Goal: Information Seeking & Learning: Learn about a topic

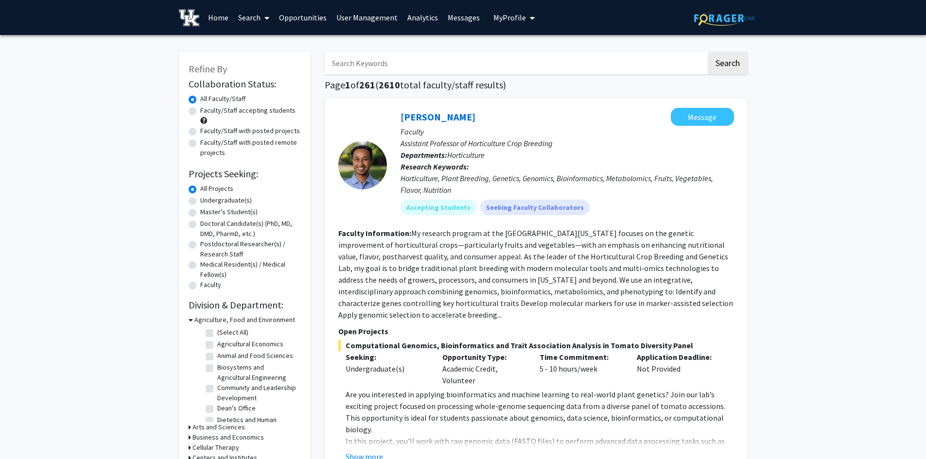
click at [503, 21] on span "My Profile" at bounding box center [509, 18] width 33 height 10
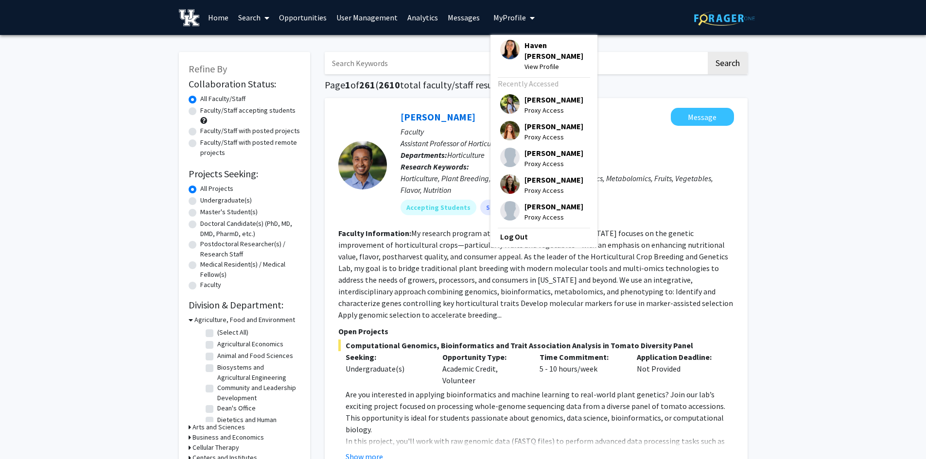
click at [529, 47] on span "Haven [PERSON_NAME]" at bounding box center [556, 50] width 63 height 21
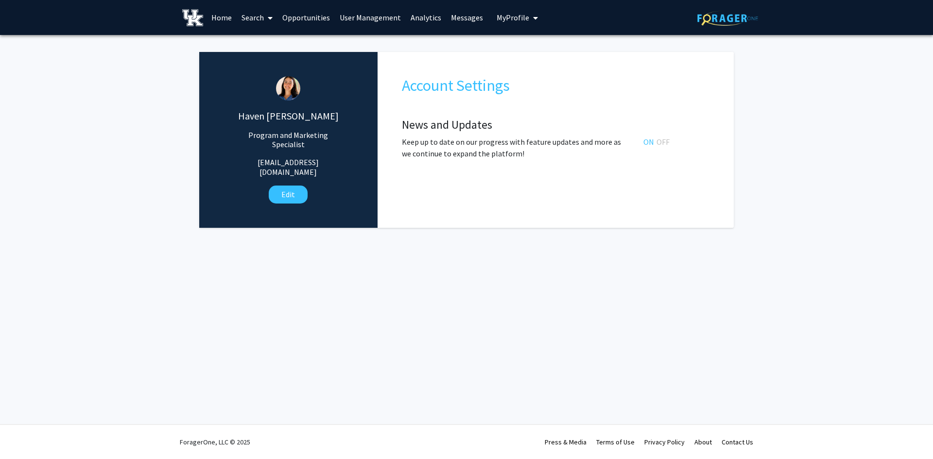
click at [299, 17] on link "Opportunities" at bounding box center [306, 17] width 57 height 34
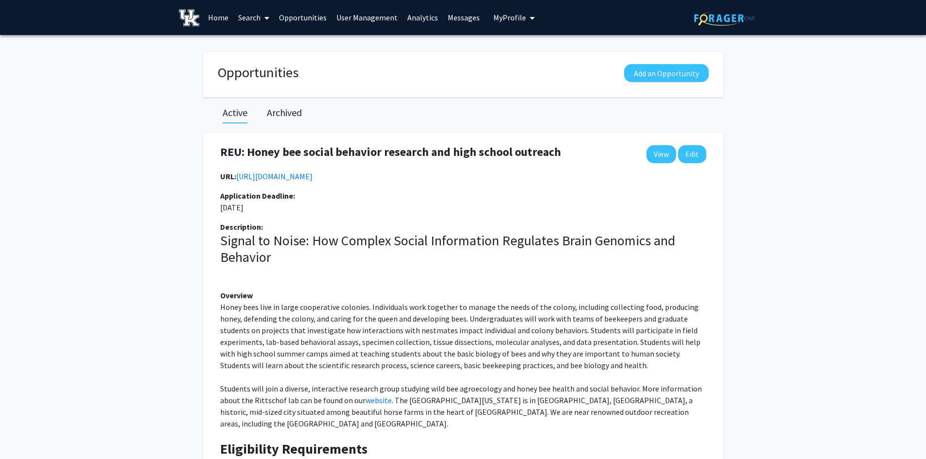
click at [359, 15] on link "User Management" at bounding box center [367, 17] width 71 height 34
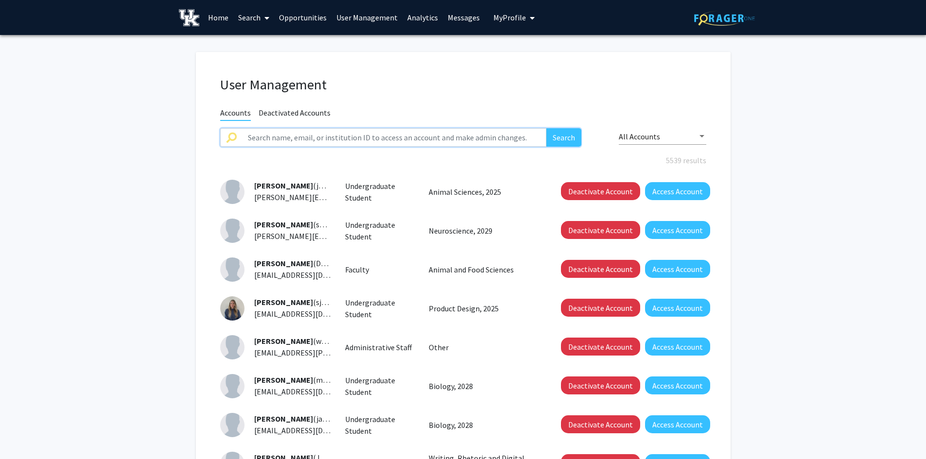
click at [279, 138] on input "text" at bounding box center [394, 137] width 305 height 18
type input "[PERSON_NAME]"
click at [546, 128] on button "Search" at bounding box center [563, 137] width 35 height 18
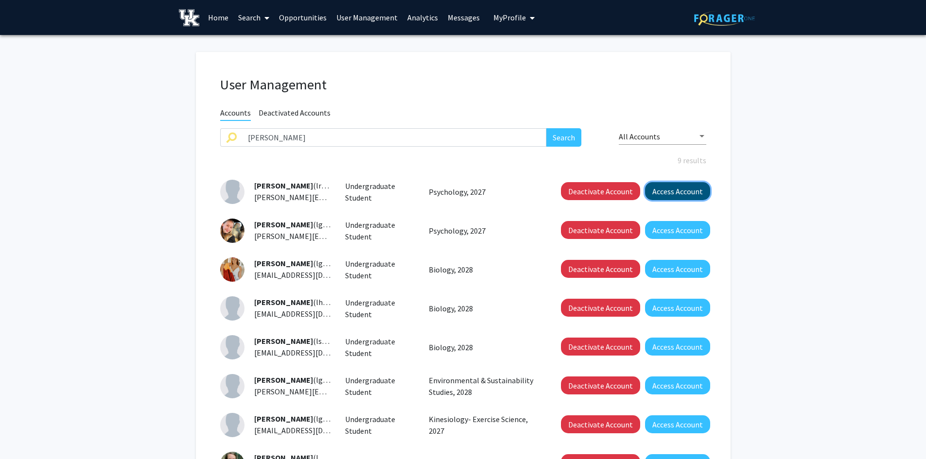
click at [684, 186] on button "Access Account" at bounding box center [677, 191] width 65 height 18
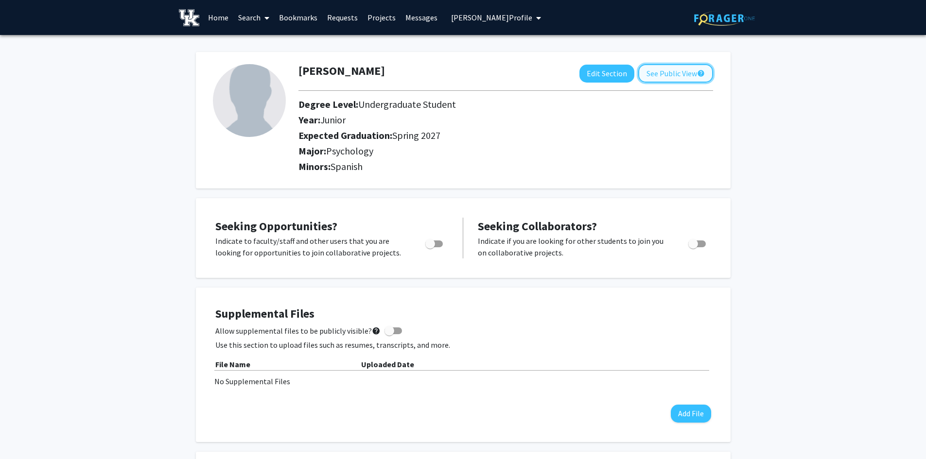
click at [658, 71] on button "See Public View help" at bounding box center [675, 73] width 75 height 18
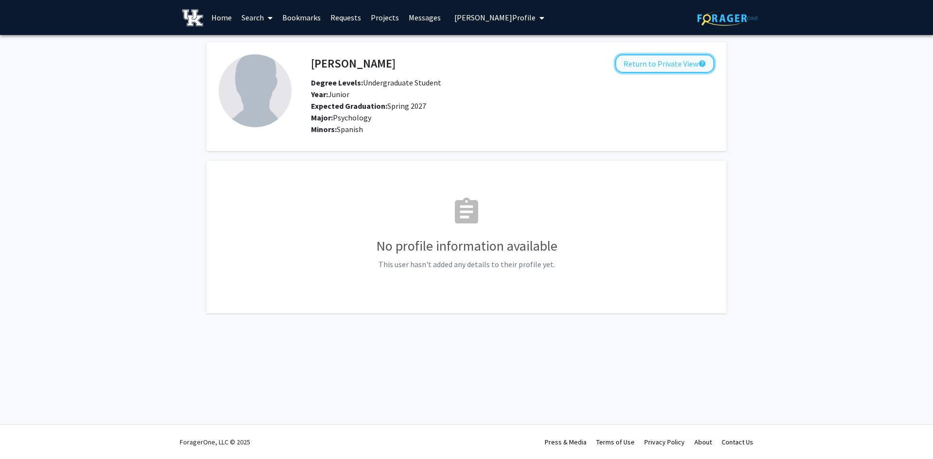
click at [684, 68] on button "Return to Private View help" at bounding box center [665, 63] width 99 height 18
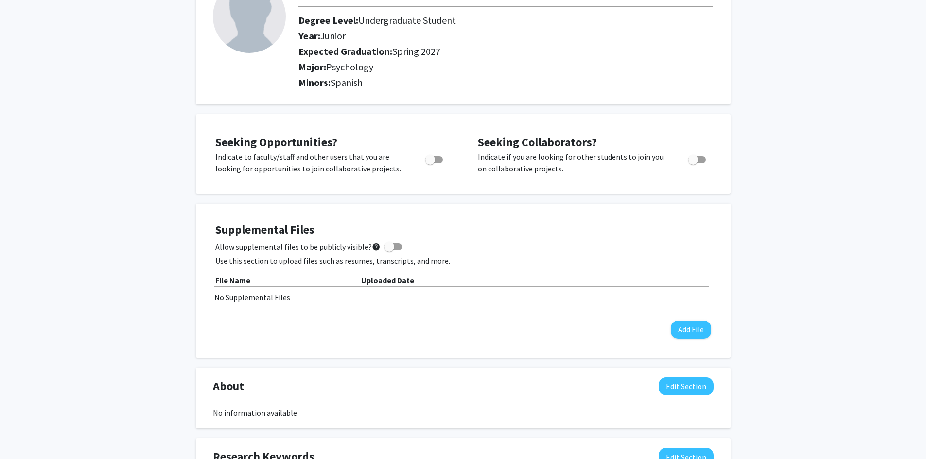
scroll to position [97, 0]
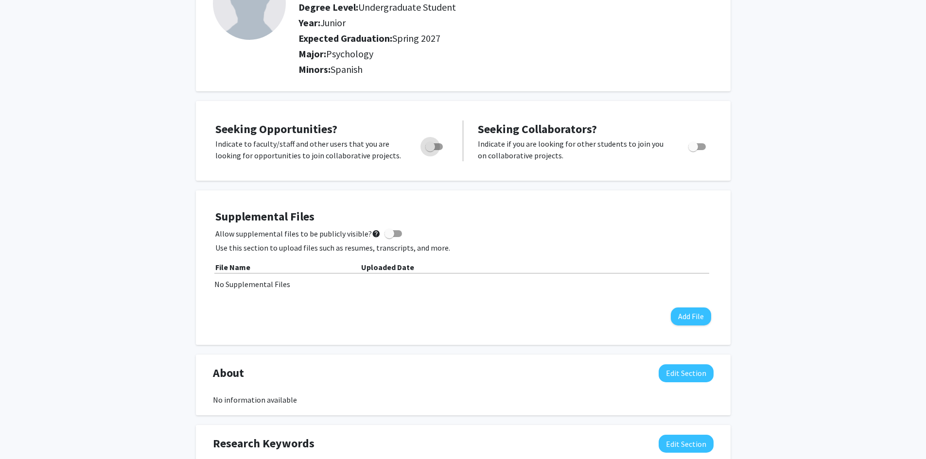
click at [428, 145] on span "Toggle" at bounding box center [430, 147] width 10 height 10
click at [430, 150] on input "Are you actively seeking opportunities?" at bounding box center [430, 150] width 0 height 0
checkbox input "true"
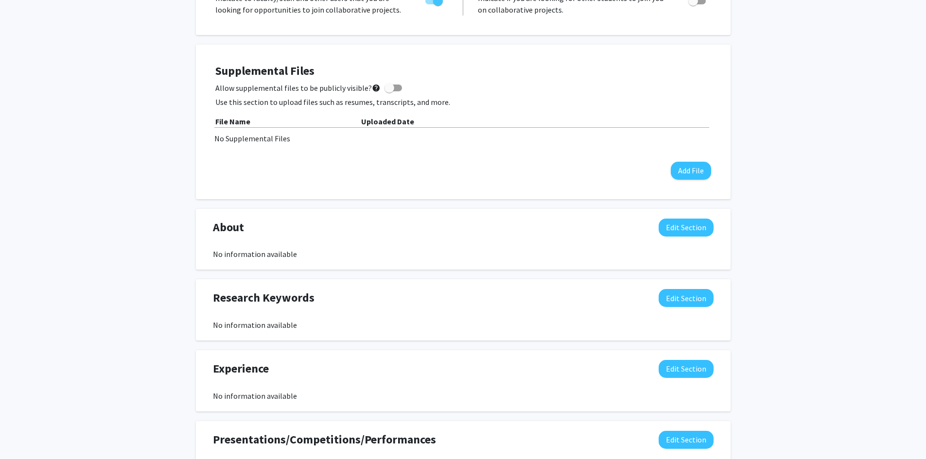
scroll to position [0, 0]
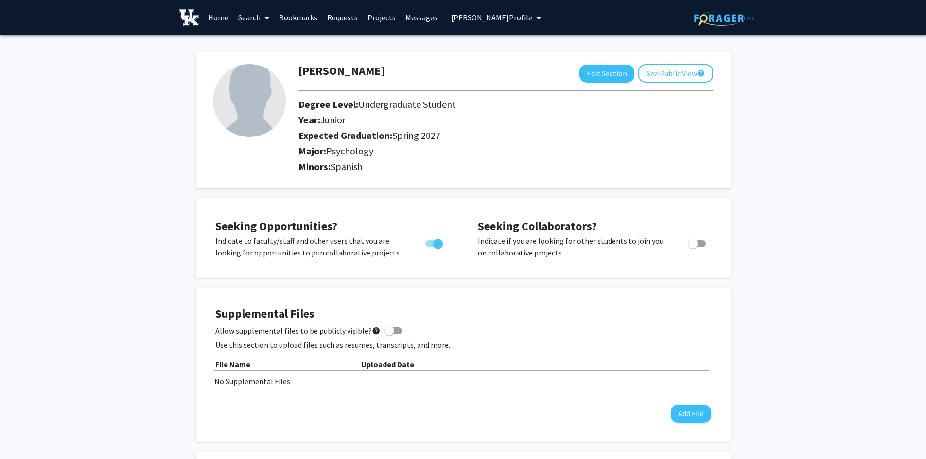
click at [242, 17] on link "Search" at bounding box center [253, 17] width 41 height 34
click at [244, 40] on span "Faculty/Staff" at bounding box center [268, 44] width 71 height 19
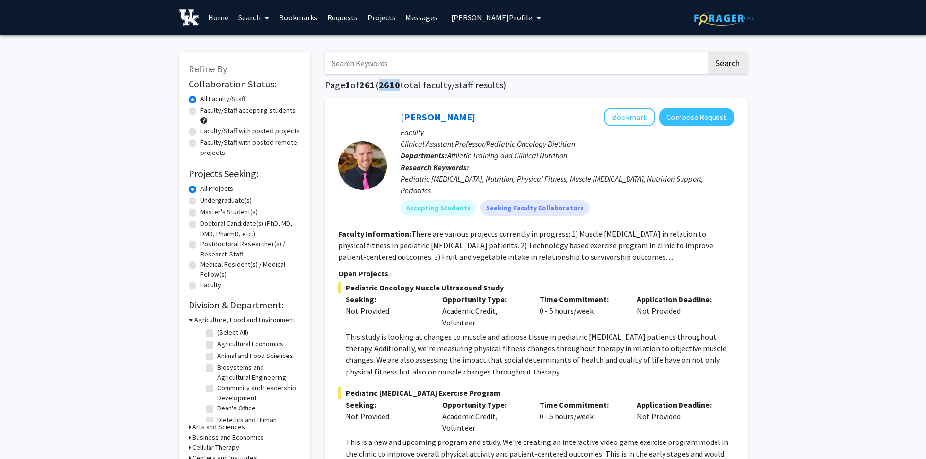
drag, startPoint x: 404, startPoint y: 85, endPoint x: 443, endPoint y: 151, distance: 77.4
click at [383, 88] on h1 "Page 1 of 261 ( 2610 total faculty/staff results)" at bounding box center [536, 85] width 423 height 12
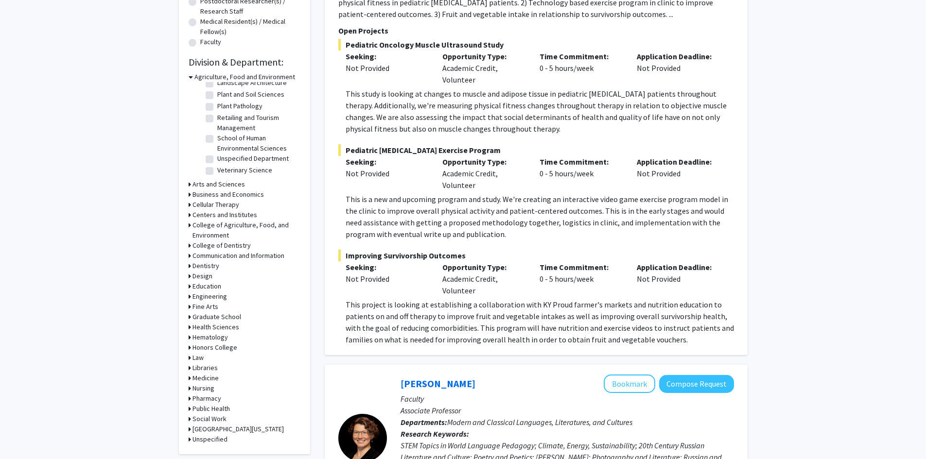
scroll to position [292, 0]
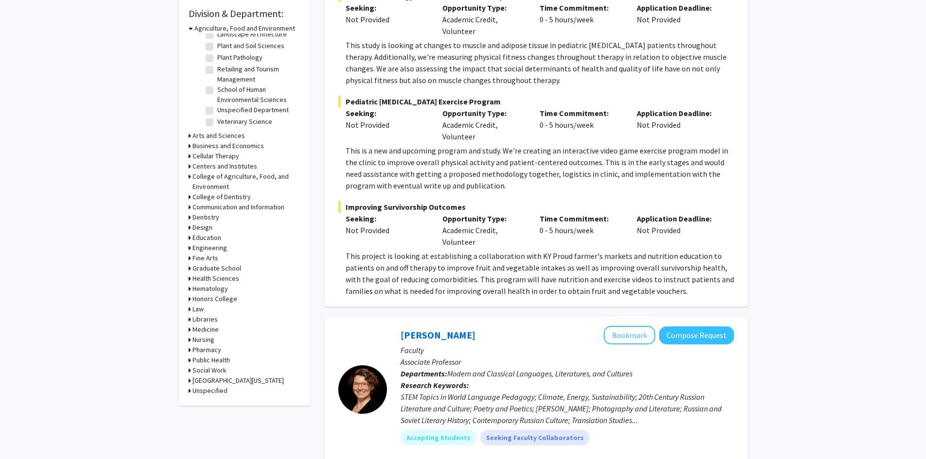
click at [189, 26] on icon at bounding box center [191, 28] width 4 height 10
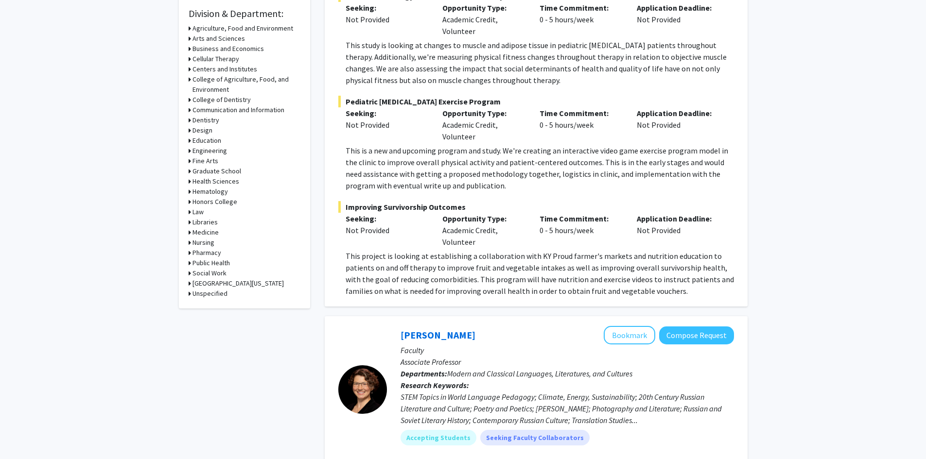
click at [189, 38] on icon at bounding box center [190, 39] width 2 height 10
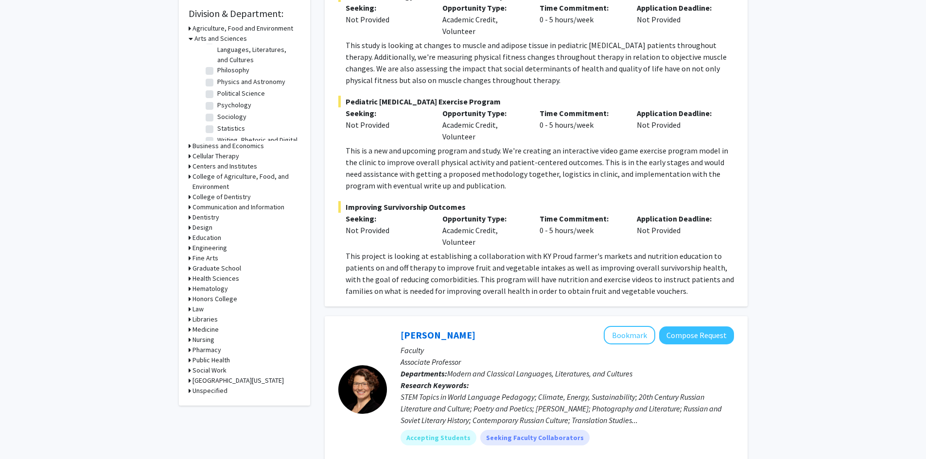
scroll to position [194, 0]
click at [217, 97] on label "Psychology" at bounding box center [234, 102] width 34 height 10
click at [217, 97] on input "Psychology" at bounding box center [220, 100] width 6 height 6
checkbox input "true"
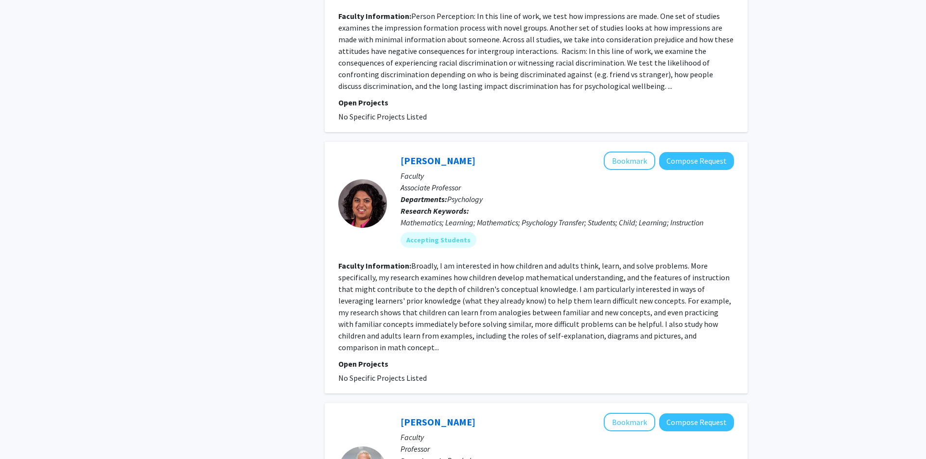
scroll to position [389, 0]
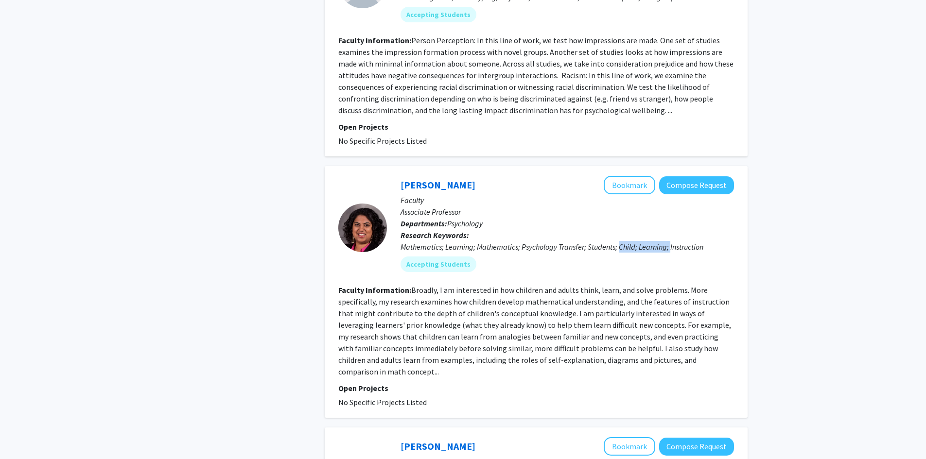
drag, startPoint x: 620, startPoint y: 247, endPoint x: 672, endPoint y: 246, distance: 52.5
click at [672, 246] on div "Mathematics; Learning; Mathematics; Psychology Transfer; Students; Child; Learn…" at bounding box center [568, 247] width 334 height 12
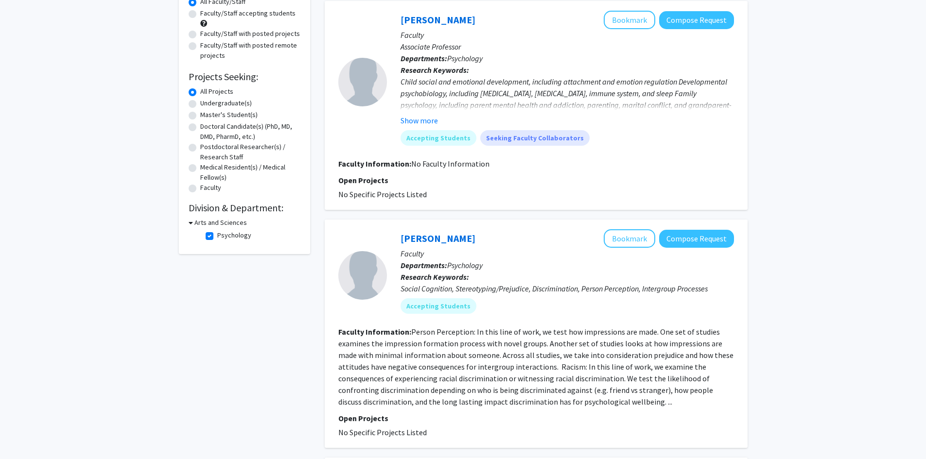
scroll to position [49, 0]
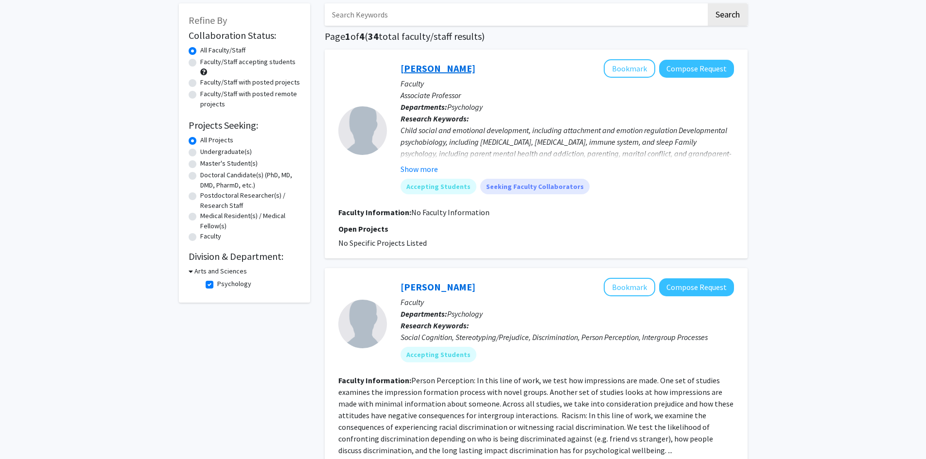
click at [427, 69] on link "[PERSON_NAME]" at bounding box center [438, 68] width 75 height 12
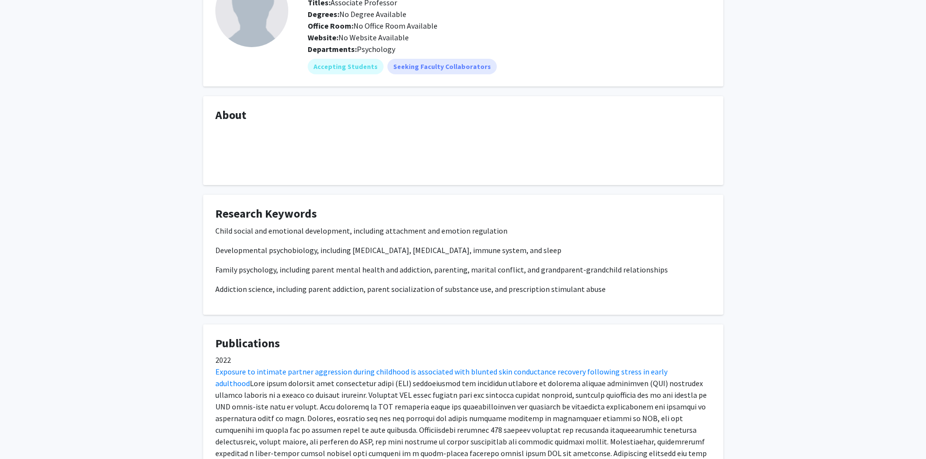
scroll to position [97, 0]
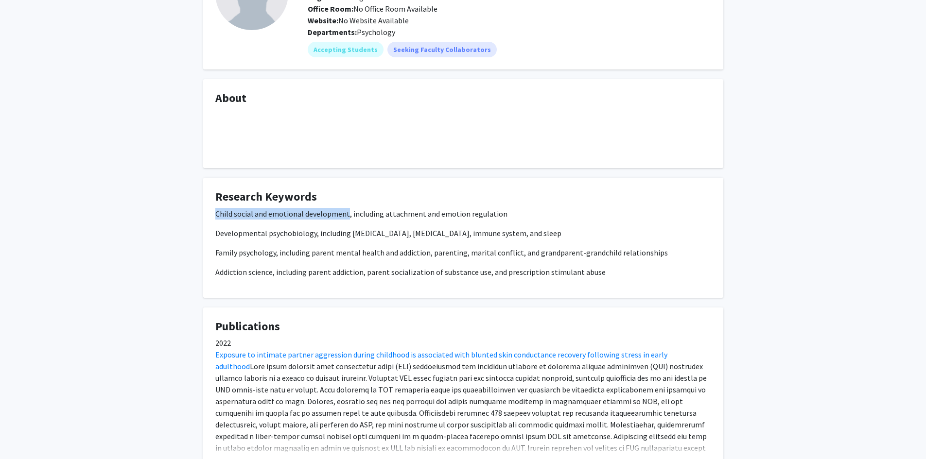
drag, startPoint x: 207, startPoint y: 213, endPoint x: 347, endPoint y: 217, distance: 140.1
click at [347, 217] on fg-card "Research Keywords Child social and emotional development, including attachment …" at bounding box center [463, 238] width 520 height 120
click at [594, 261] on div "Child social and emotional development, including attachment and emotion regula…" at bounding box center [463, 243] width 496 height 70
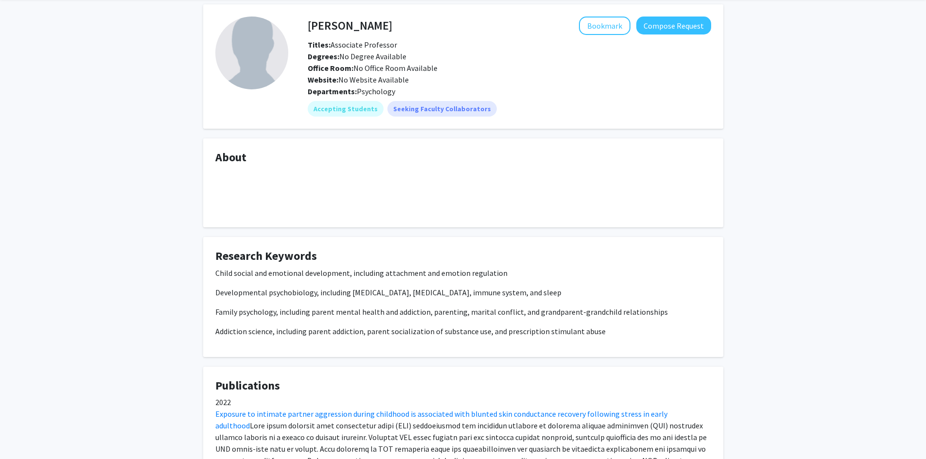
scroll to position [0, 0]
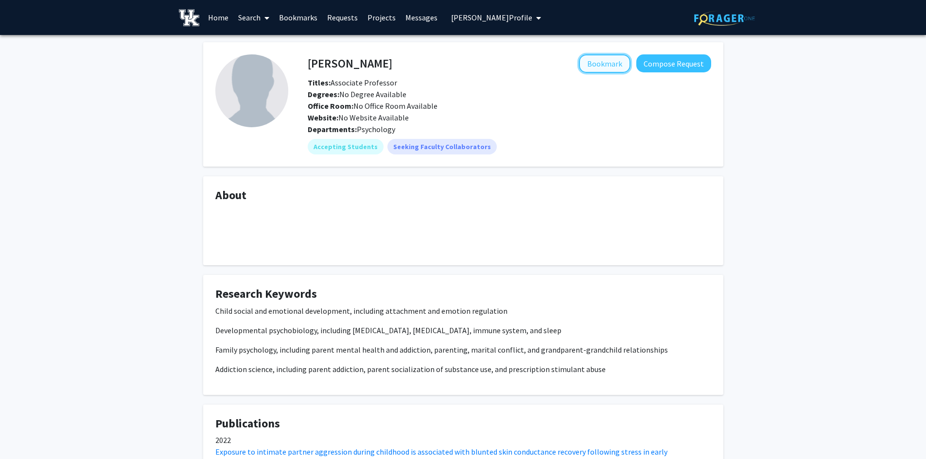
click at [611, 63] on button "Bookmark" at bounding box center [605, 63] width 52 height 18
click at [300, 20] on link "Bookmarks" at bounding box center [298, 17] width 48 height 34
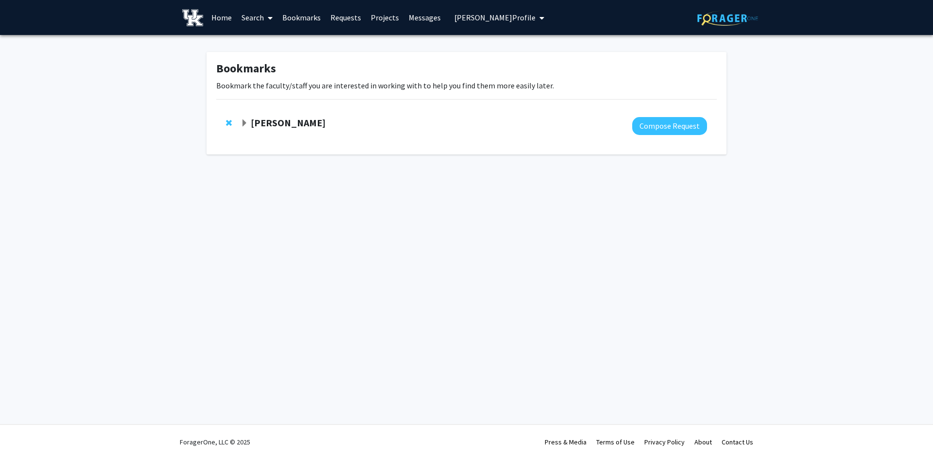
click at [251, 22] on link "Search" at bounding box center [257, 17] width 41 height 34
click at [227, 179] on div "Skip navigation Home Search Faculty/Staff Students Bookmarks Requests Projects …" at bounding box center [466, 229] width 933 height 459
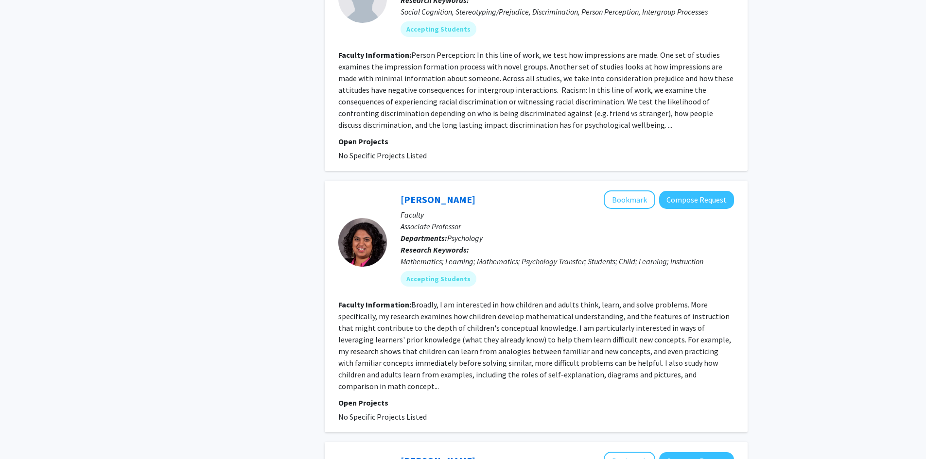
scroll to position [389, 0]
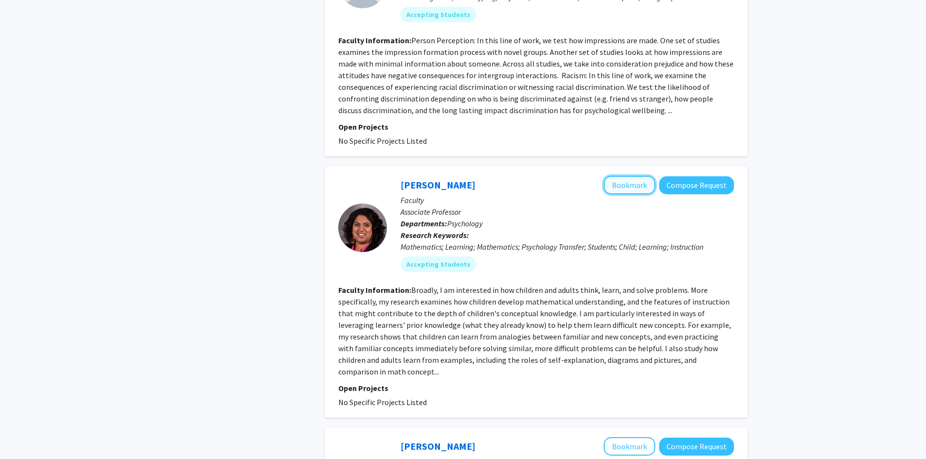
click at [621, 187] on button "Bookmark" at bounding box center [630, 185] width 52 height 18
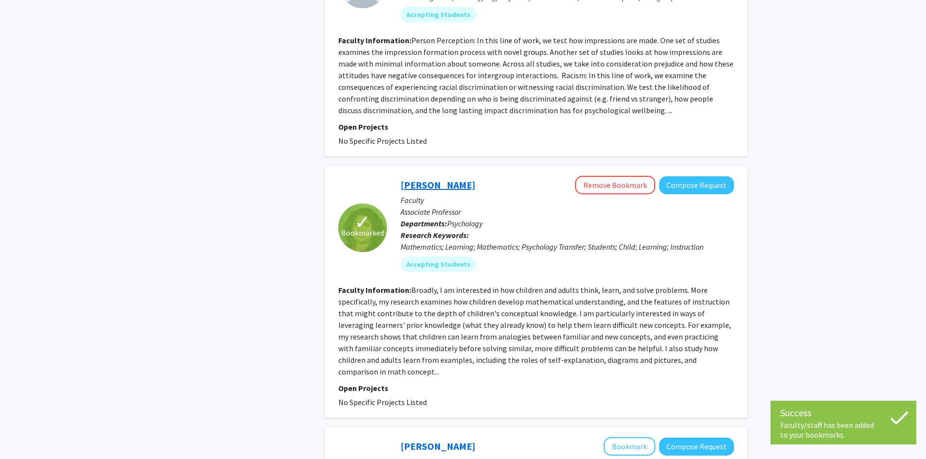
click at [440, 189] on link "[PERSON_NAME]" at bounding box center [438, 185] width 75 height 12
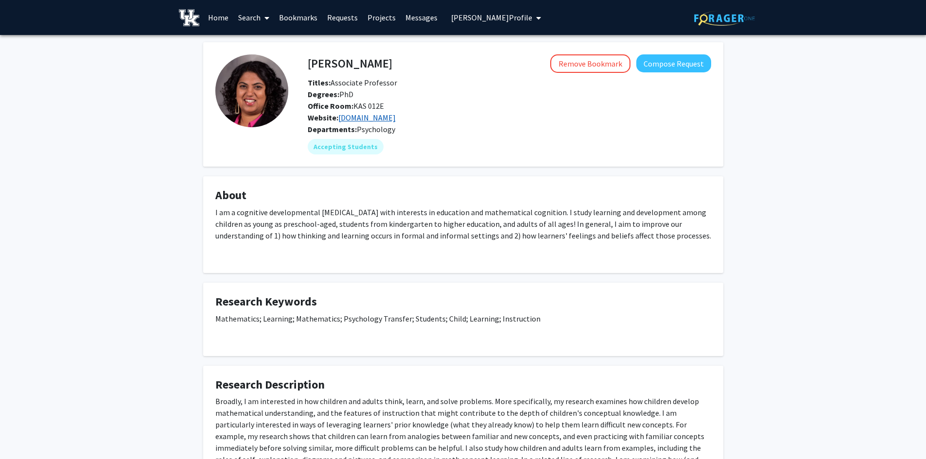
click at [386, 120] on link "[DOMAIN_NAME]" at bounding box center [366, 118] width 57 height 10
click at [662, 57] on button "Compose Request" at bounding box center [673, 63] width 75 height 18
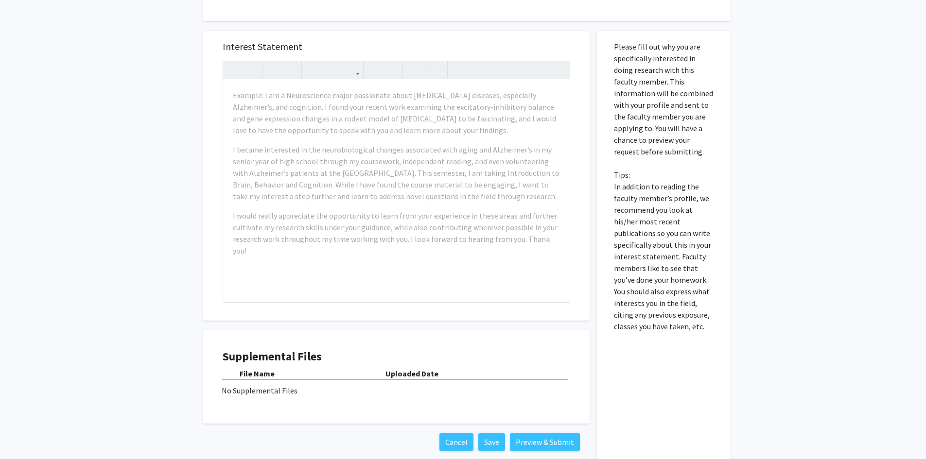
scroll to position [331, 0]
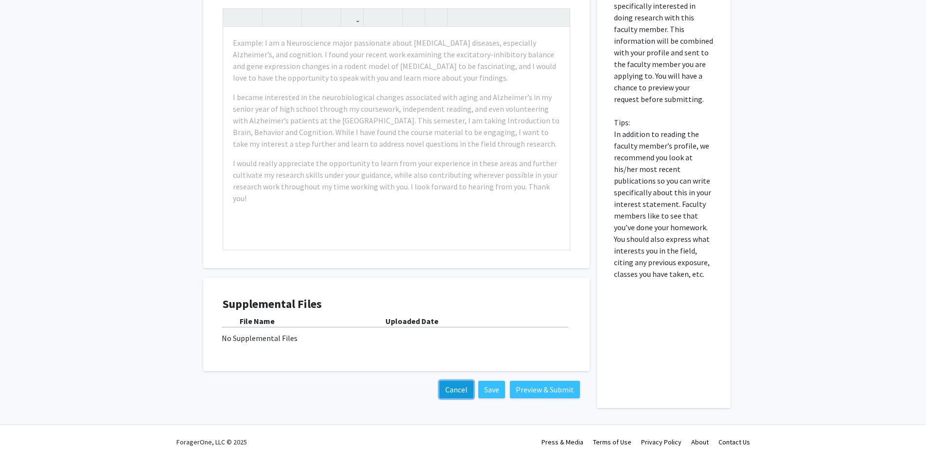
click at [450, 390] on button "Cancel" at bounding box center [457, 390] width 34 height 18
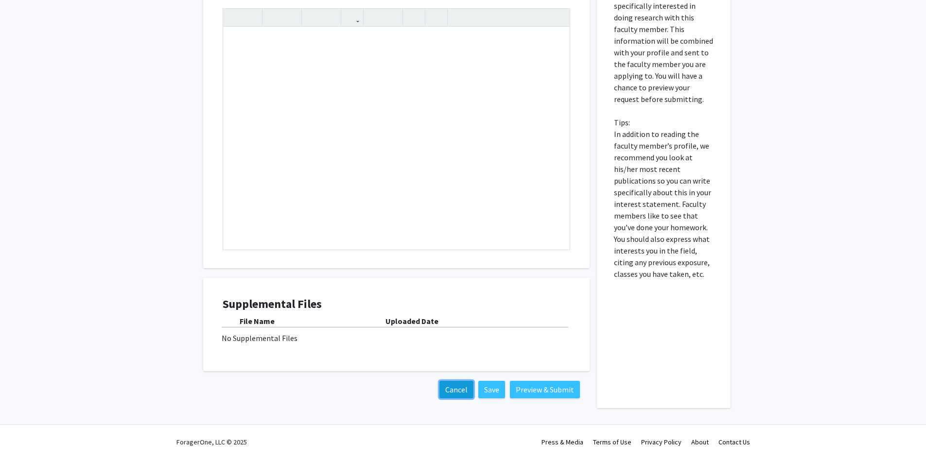
click at [465, 387] on button "Cancel" at bounding box center [457, 390] width 34 height 18
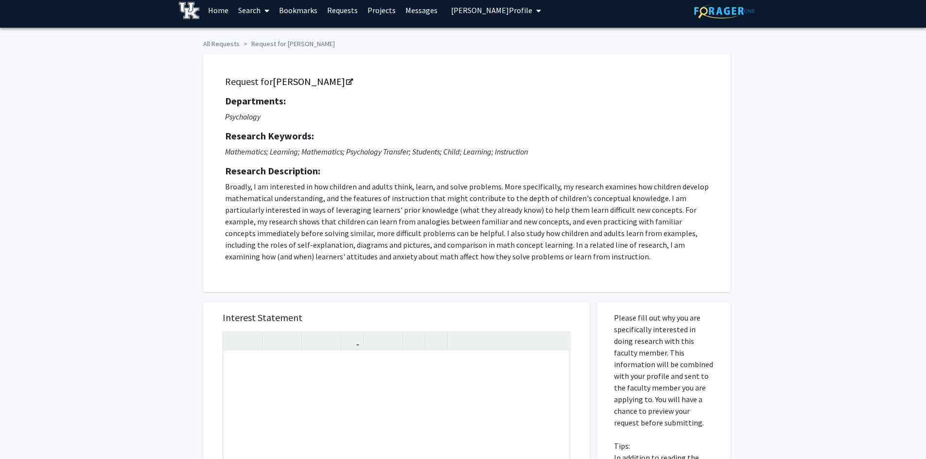
scroll to position [0, 0]
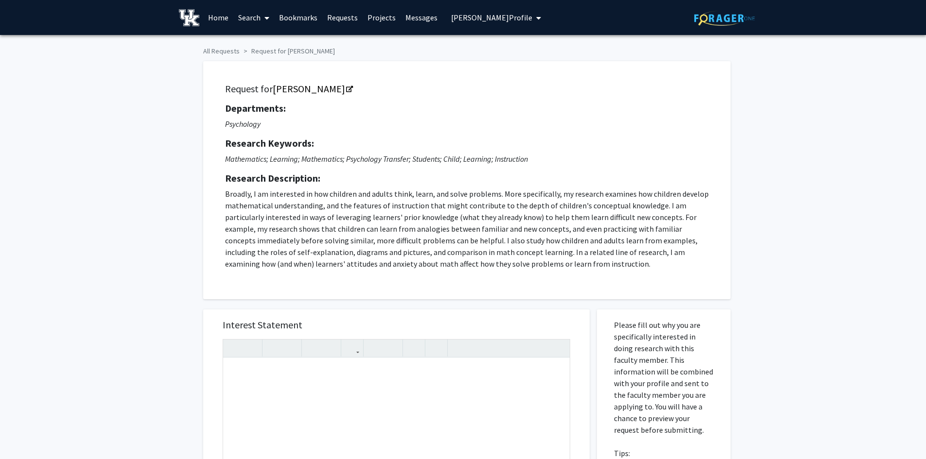
click at [246, 21] on link "Search" at bounding box center [253, 17] width 41 height 34
click at [254, 44] on span "Faculty/Staff" at bounding box center [268, 44] width 71 height 19
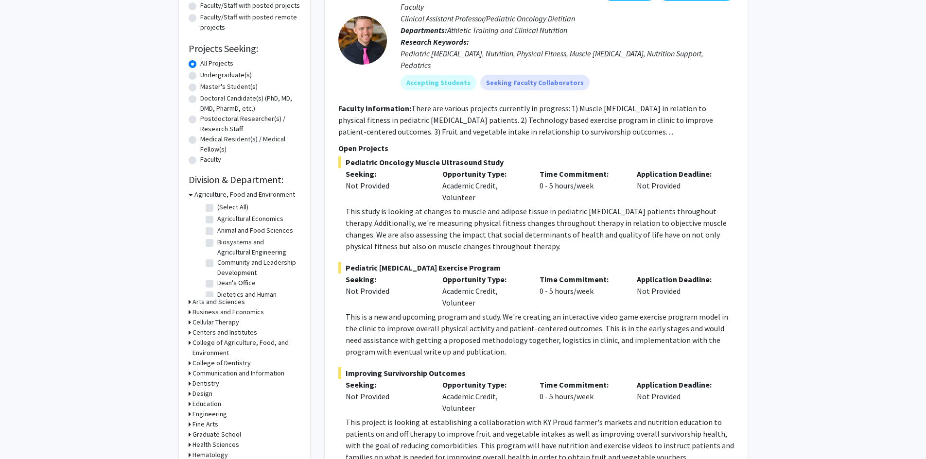
scroll to position [146, 0]
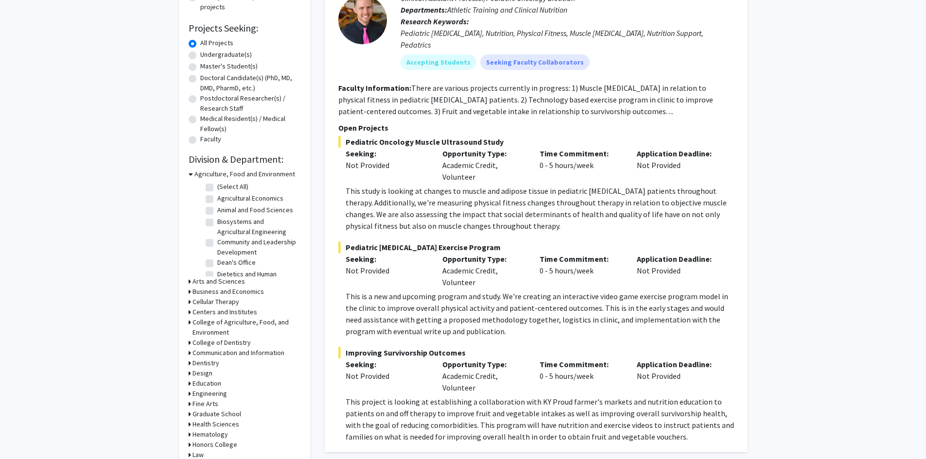
click at [190, 282] on icon at bounding box center [190, 282] width 2 height 10
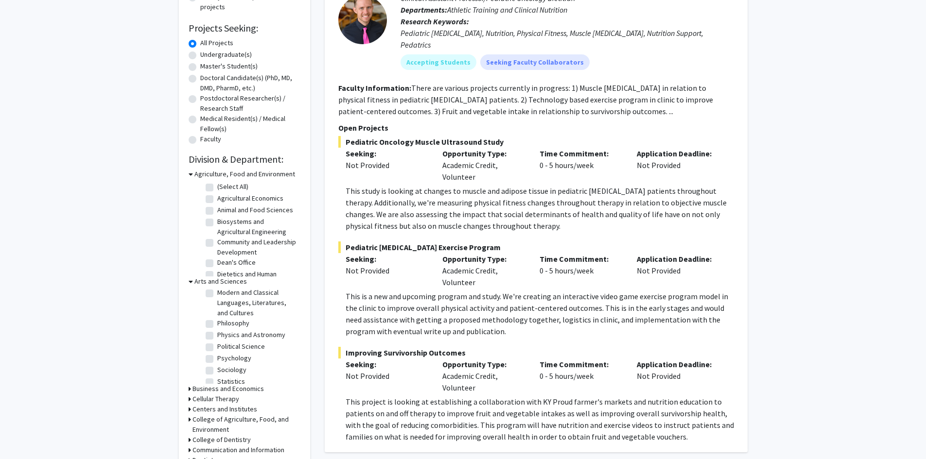
scroll to position [194, 0]
click at [217, 340] on label "Psychology" at bounding box center [234, 345] width 34 height 10
click at [217, 340] on input "Psychology" at bounding box center [220, 343] width 6 height 6
checkbox input "true"
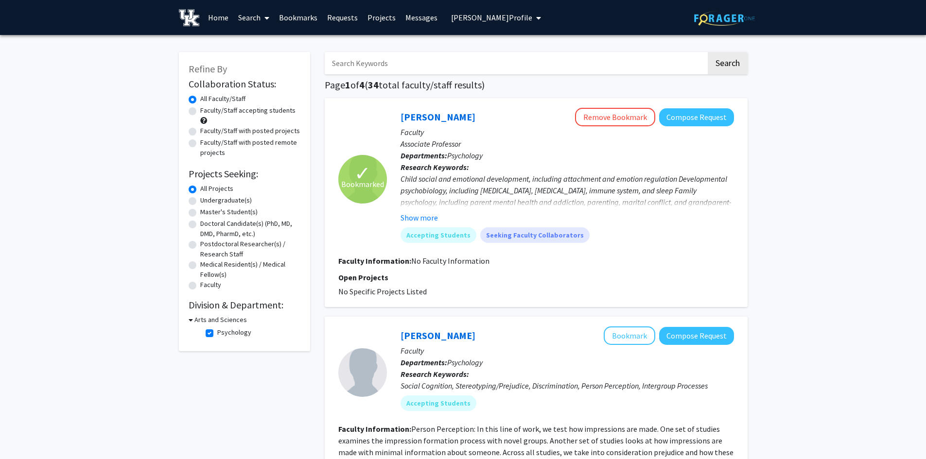
click at [265, 21] on icon at bounding box center [266, 18] width 5 height 8
click at [266, 45] on span "Faculty/Staff" at bounding box center [268, 44] width 71 height 19
checkbox input "false"
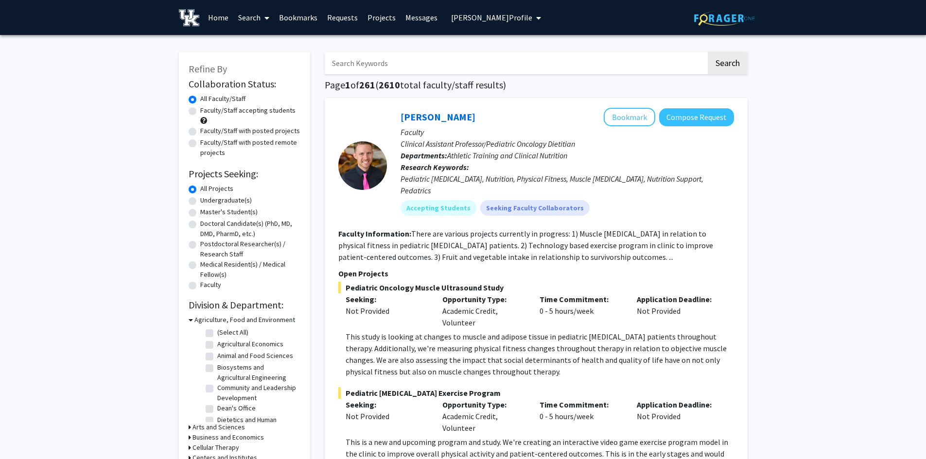
click at [562, 62] on input "Search Keywords" at bounding box center [516, 63] width 382 height 22
paste input "psychological"
type input "psychological"
click at [708, 52] on button "Search" at bounding box center [728, 63] width 40 height 22
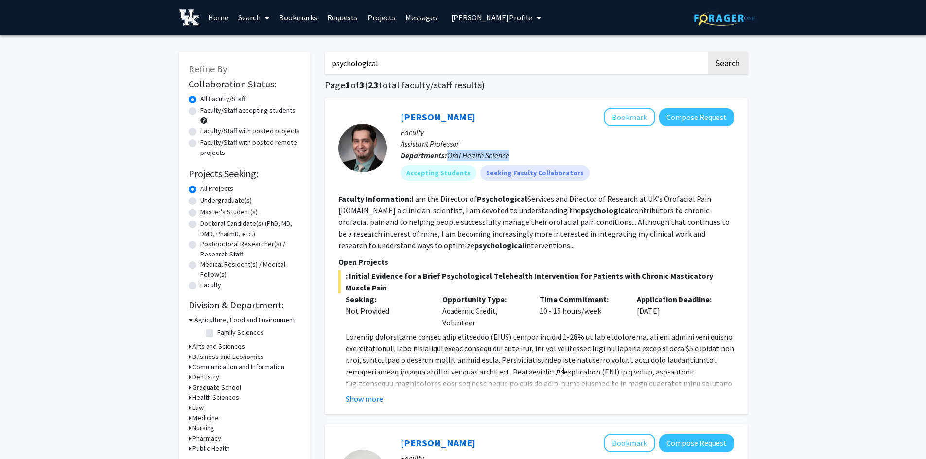
drag, startPoint x: 512, startPoint y: 157, endPoint x: 448, endPoint y: 158, distance: 64.7
click at [448, 158] on p "Departments: Oral Health Science" at bounding box center [568, 156] width 334 height 12
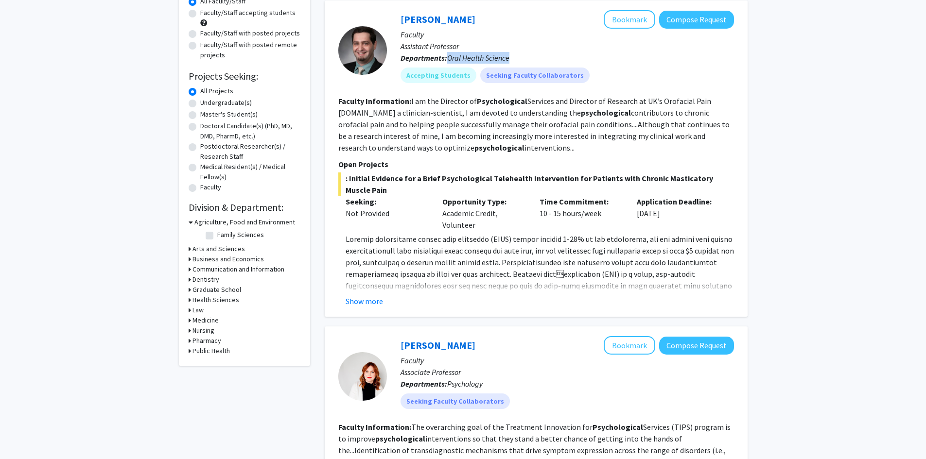
scroll to position [97, 0]
click at [502, 265] on p at bounding box center [540, 380] width 388 height 292
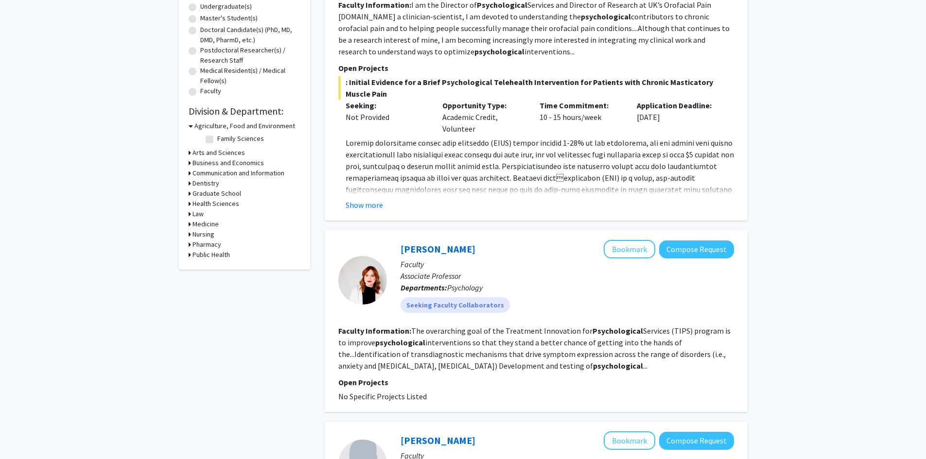
scroll to position [194, 0]
click at [462, 248] on link "[PERSON_NAME]" at bounding box center [438, 249] width 75 height 12
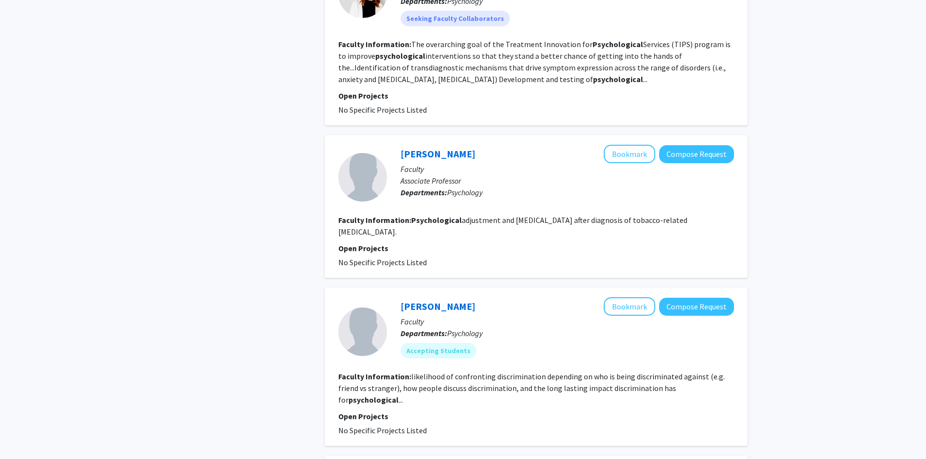
scroll to position [535, 0]
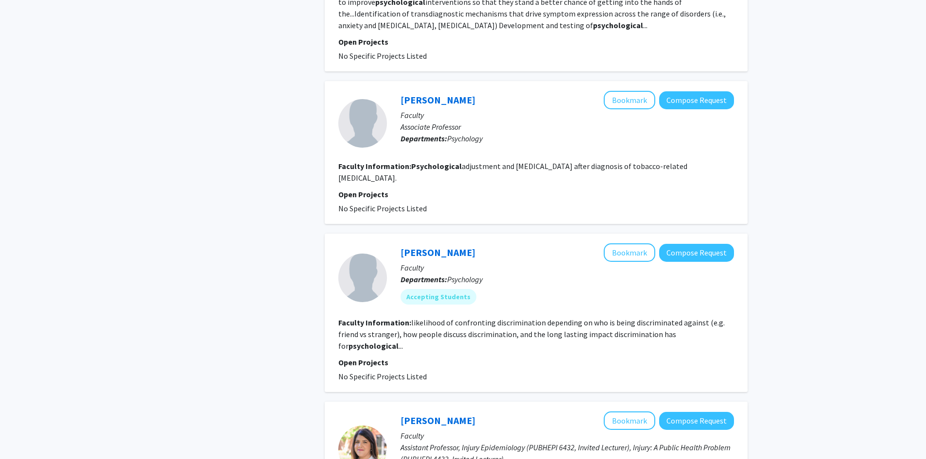
click at [431, 246] on link "[PERSON_NAME]" at bounding box center [438, 252] width 75 height 12
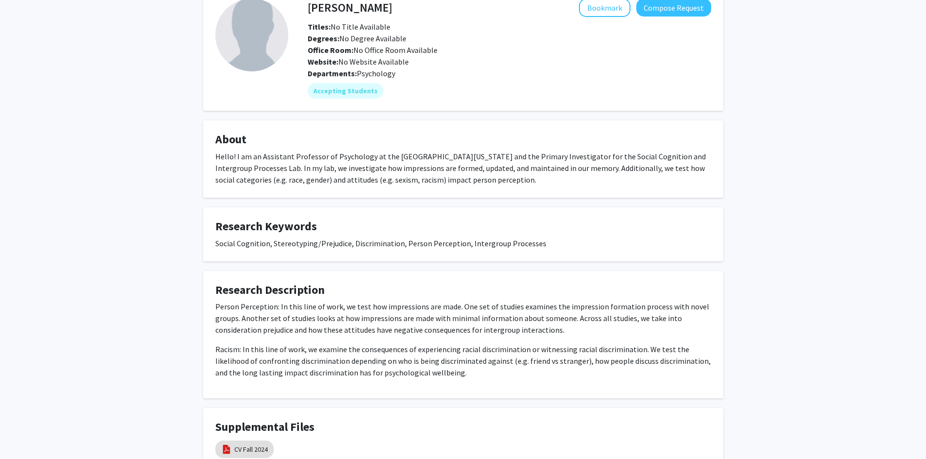
scroll to position [33, 0]
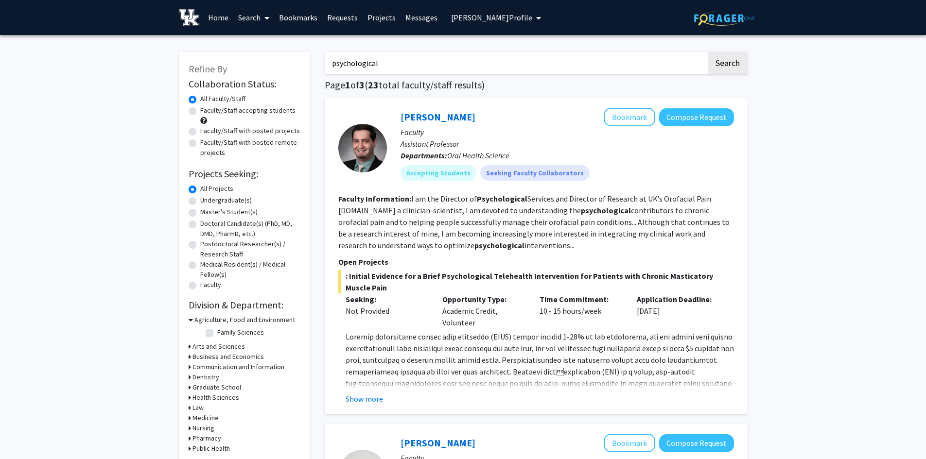
click at [381, 63] on input "psychological" at bounding box center [516, 63] width 382 height 22
click at [708, 52] on button "Search" at bounding box center [728, 63] width 40 height 22
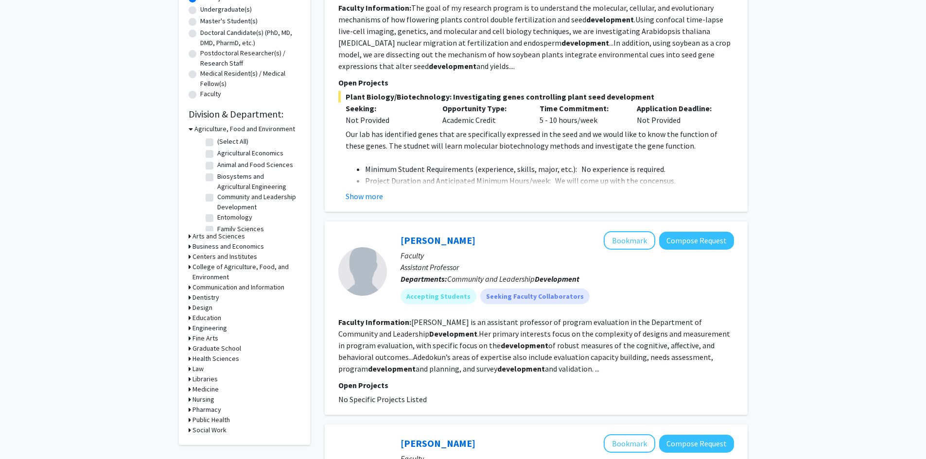
scroll to position [194, 0]
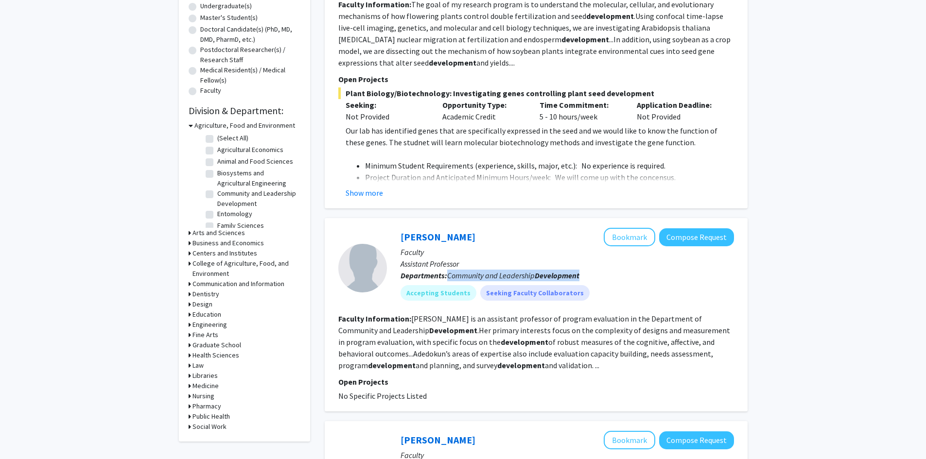
drag, startPoint x: 585, startPoint y: 274, endPoint x: 448, endPoint y: 273, distance: 137.6
click at [448, 273] on p "Departments: Community and Leadership Development" at bounding box center [568, 276] width 334 height 12
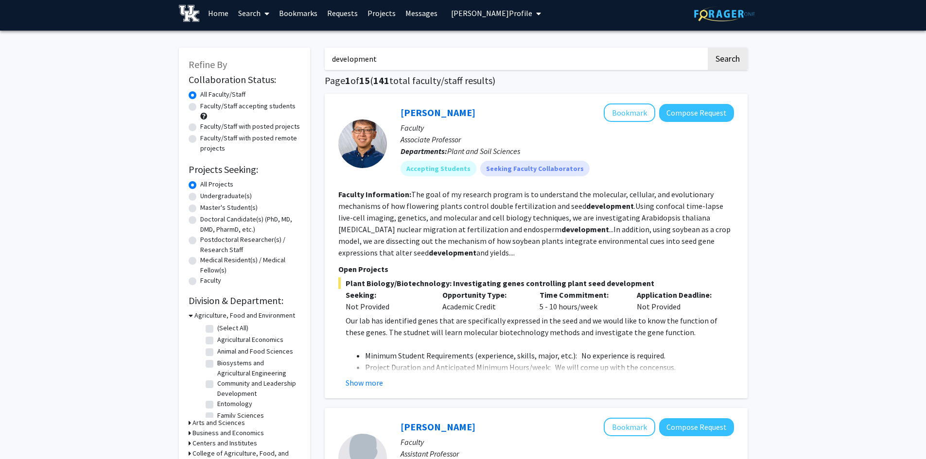
scroll to position [0, 0]
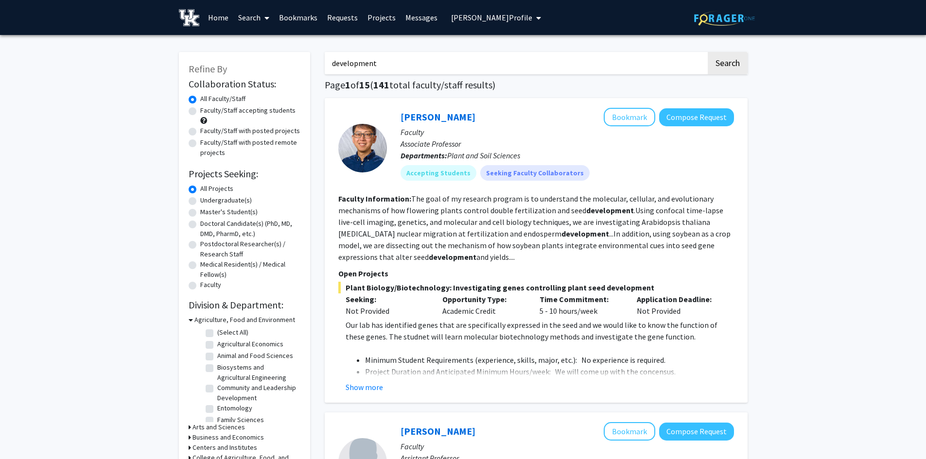
click at [425, 68] on input "development" at bounding box center [516, 63] width 382 height 22
click at [708, 52] on button "Search" at bounding box center [728, 63] width 40 height 22
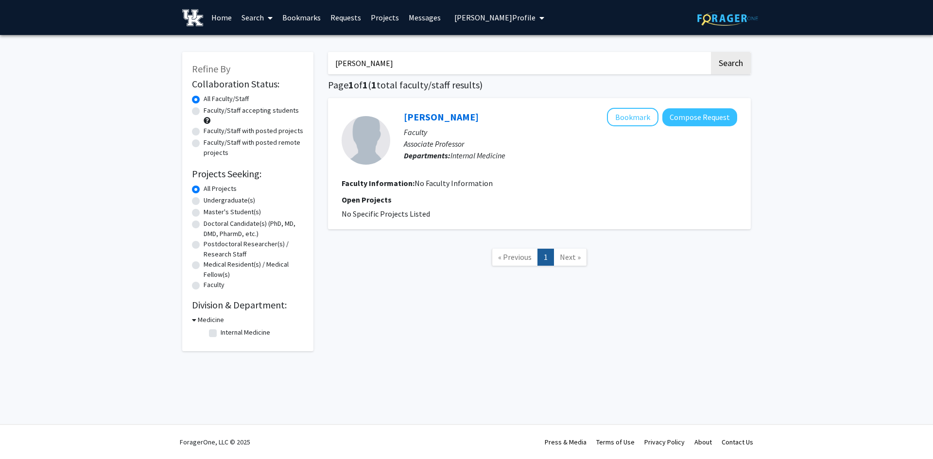
click at [425, 68] on input "[PERSON_NAME]" at bounding box center [519, 63] width 382 height 22
click at [711, 52] on button "Search" at bounding box center [731, 63] width 40 height 22
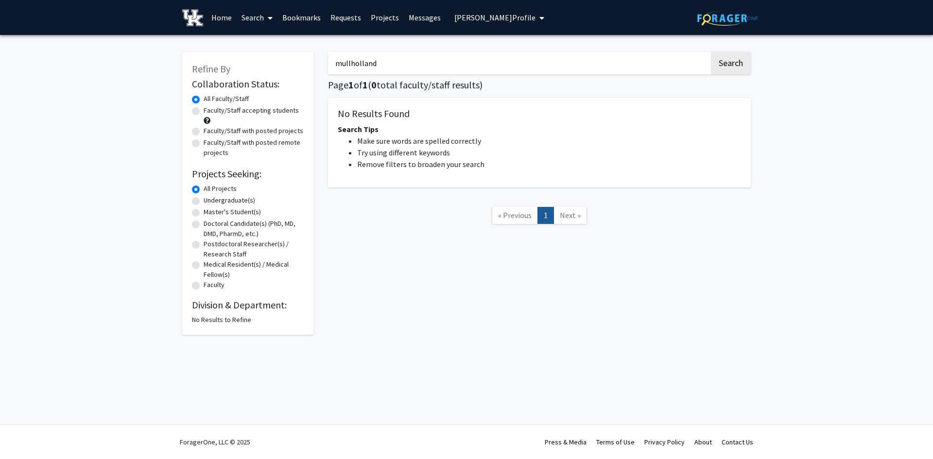
click at [347, 62] on input "mullholland" at bounding box center [519, 63] width 382 height 22
type input "[PERSON_NAME]"
click at [711, 52] on button "Search" at bounding box center [731, 63] width 40 height 22
click at [390, 64] on input "[PERSON_NAME]" at bounding box center [519, 63] width 382 height 22
click at [379, 59] on input "[PERSON_NAME]" at bounding box center [519, 63] width 382 height 22
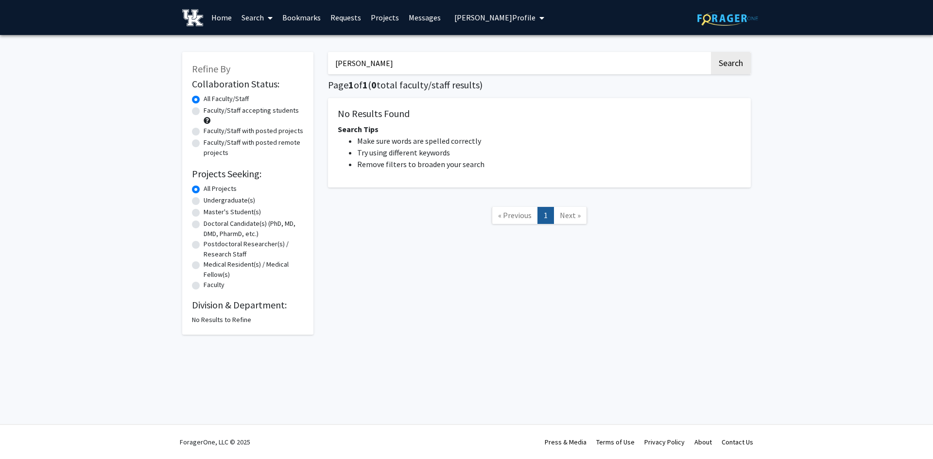
click at [379, 59] on input "[PERSON_NAME]" at bounding box center [519, 63] width 382 height 22
click at [342, 69] on input "Search Keywords" at bounding box center [519, 63] width 382 height 22
click at [711, 52] on button "Search" at bounding box center [731, 63] width 40 height 22
click at [402, 63] on input "[PERSON_NAME]" at bounding box center [519, 63] width 382 height 22
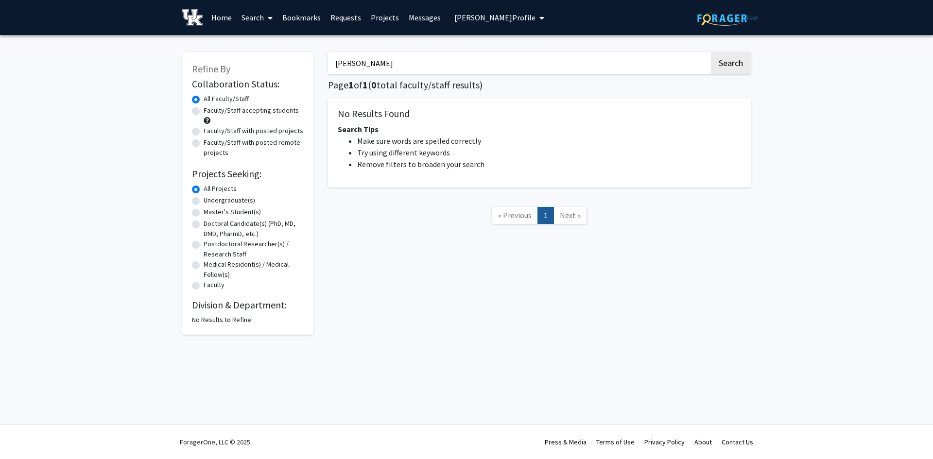
type input "[PERSON_NAME]"
click at [711, 52] on button "Search" at bounding box center [731, 63] width 40 height 22
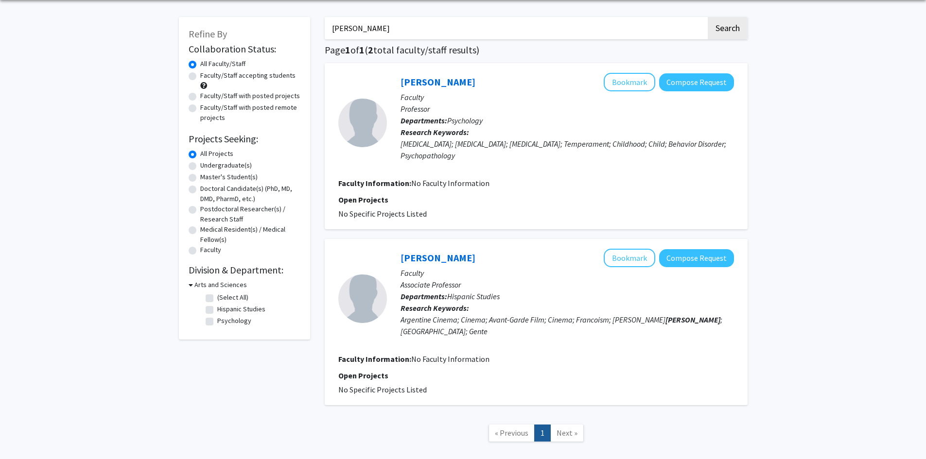
scroll to position [49, 0]
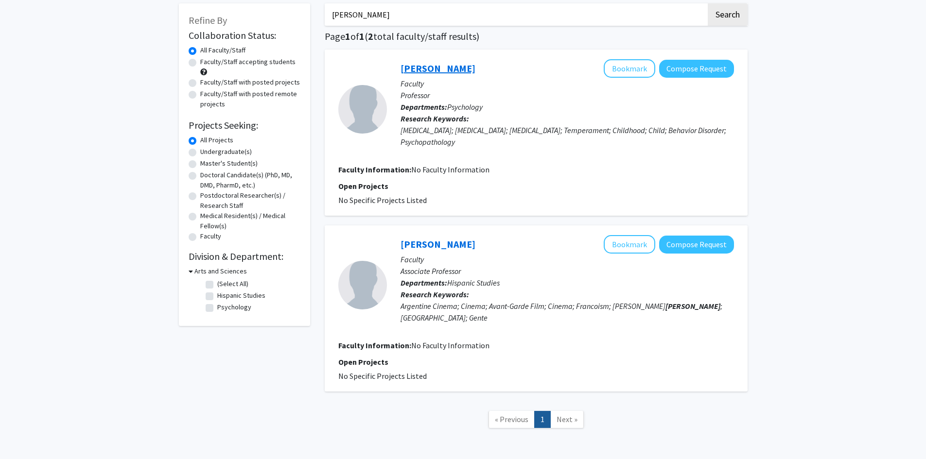
click at [438, 71] on link "[PERSON_NAME]" at bounding box center [438, 68] width 75 height 12
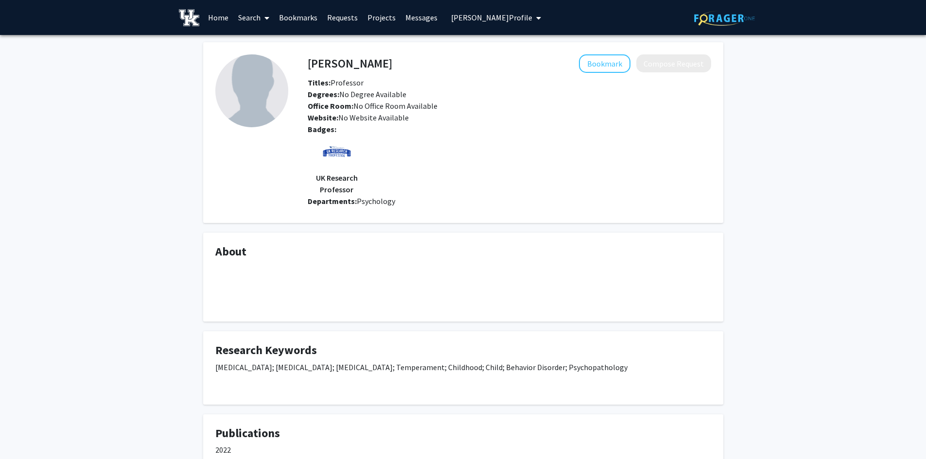
drag, startPoint x: 301, startPoint y: 379, endPoint x: 217, endPoint y: 362, distance: 85.9
click at [217, 362] on div "[MEDICAL_DATA]; [MEDICAL_DATA]; [MEDICAL_DATA]; Temperament; Childhood; Child; …" at bounding box center [463, 377] width 496 height 31
click at [384, 383] on div "[MEDICAL_DATA]; [MEDICAL_DATA]; [MEDICAL_DATA]; Temperament; Childhood; Child; …" at bounding box center [463, 377] width 496 height 31
drag, startPoint x: 395, startPoint y: 62, endPoint x: 309, endPoint y: 62, distance: 85.6
click at [309, 62] on div "[PERSON_NAME] Bookmark Compose Request" at bounding box center [509, 63] width 418 height 18
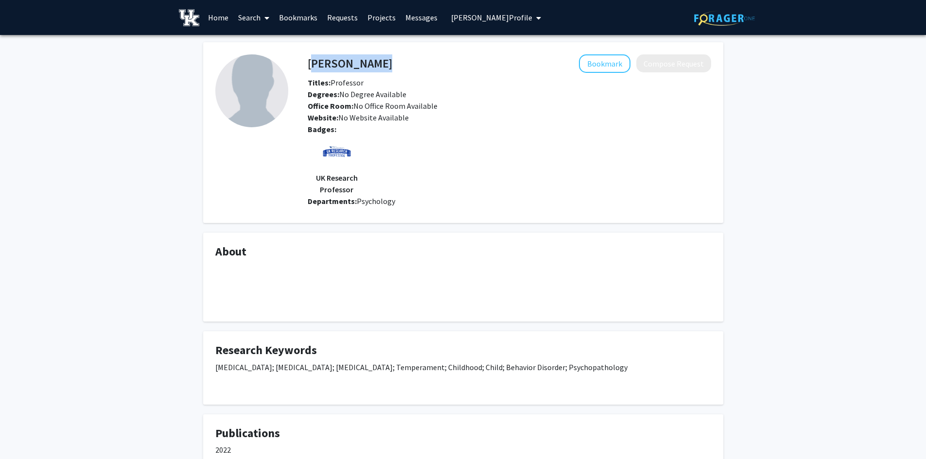
copy h4 "[PERSON_NAME]"
click at [595, 65] on button "Bookmark" at bounding box center [605, 63] width 52 height 18
click at [431, 82] on div "Titles: Professor" at bounding box center [509, 83] width 418 height 12
click at [468, 26] on button "[PERSON_NAME] Profile" at bounding box center [496, 17] width 96 height 35
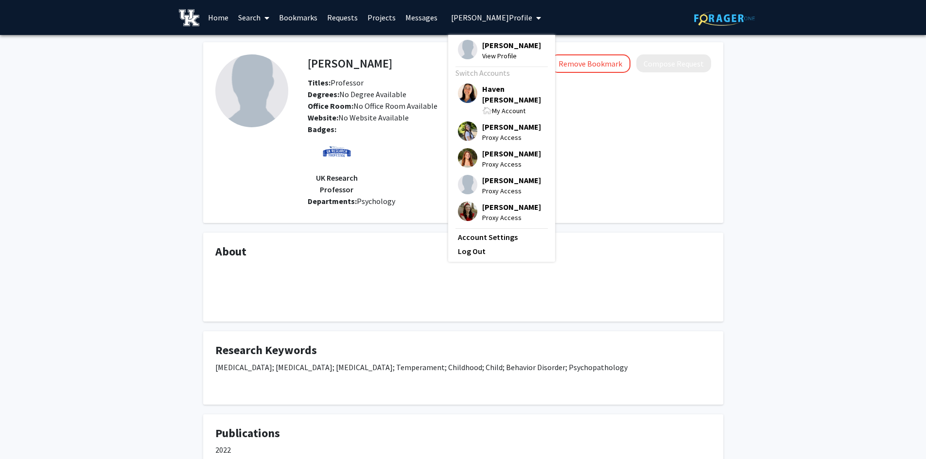
click at [482, 46] on span "[PERSON_NAME]" at bounding box center [511, 45] width 59 height 11
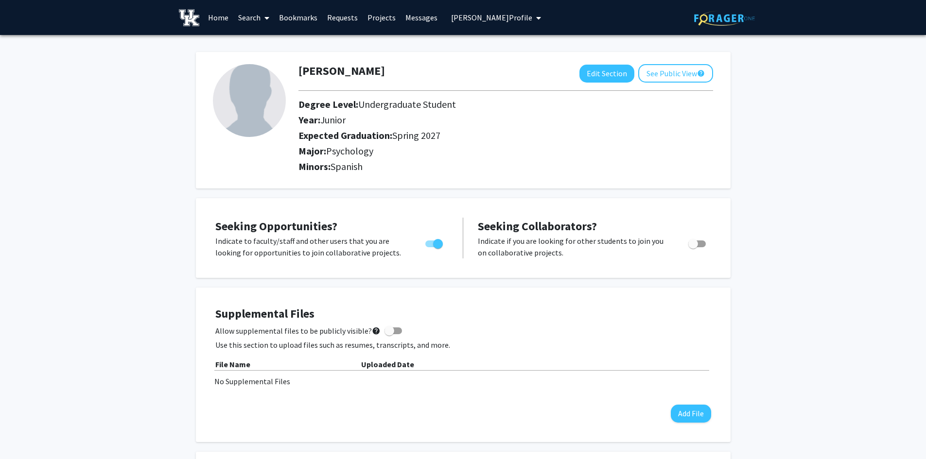
click at [337, 21] on link "Requests" at bounding box center [342, 17] width 40 height 34
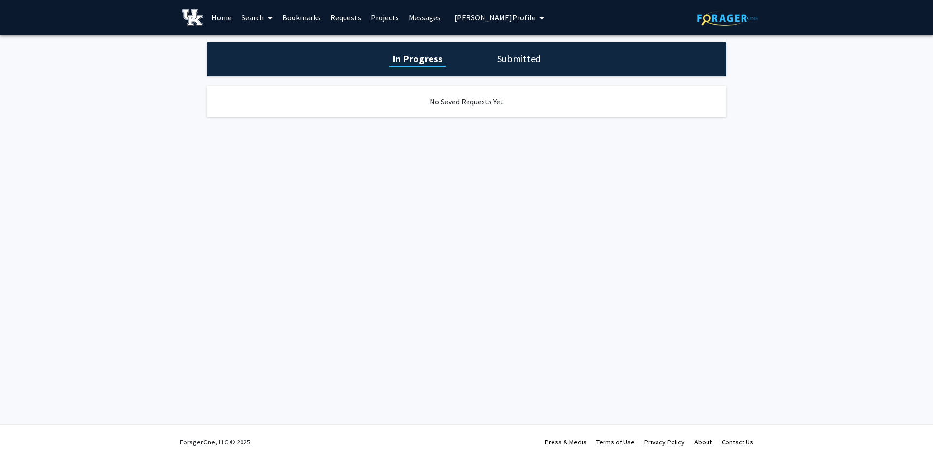
click at [303, 19] on link "Bookmarks" at bounding box center [302, 17] width 48 height 34
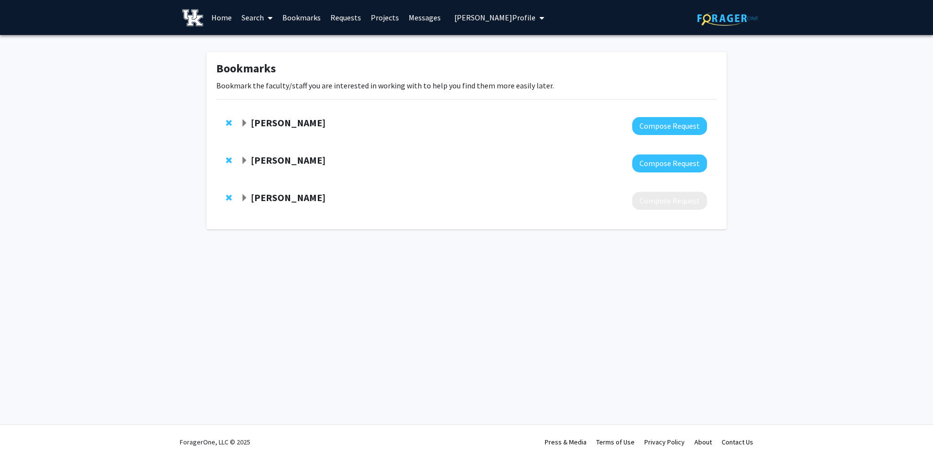
click at [259, 21] on link "Search" at bounding box center [257, 17] width 41 height 34
click at [263, 44] on span "Faculty/Staff" at bounding box center [272, 44] width 71 height 19
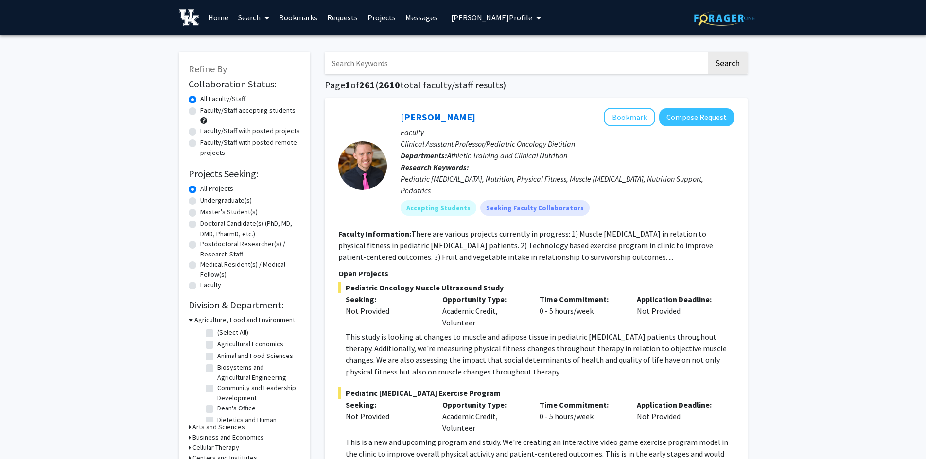
click at [200, 111] on label "Faculty/Staff accepting students" at bounding box center [247, 111] width 95 height 10
click at [200, 111] on input "Faculty/Staff accepting students" at bounding box center [203, 109] width 6 height 6
radio input "true"
drag, startPoint x: 394, startPoint y: 85, endPoint x: 375, endPoint y: 87, distance: 18.6
click at [375, 87] on h1 "Page 1 of 26 ( 257 total faculty/staff results)" at bounding box center [536, 85] width 423 height 12
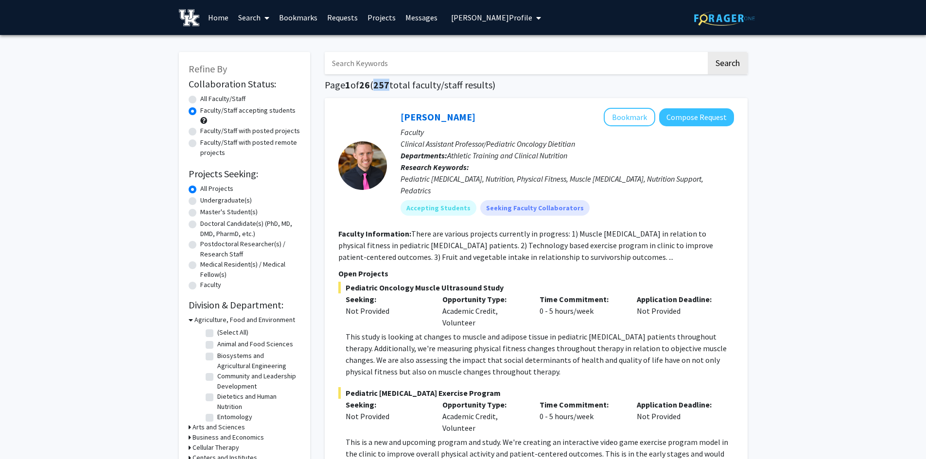
click at [473, 18] on span "[PERSON_NAME] Profile" at bounding box center [491, 18] width 81 height 10
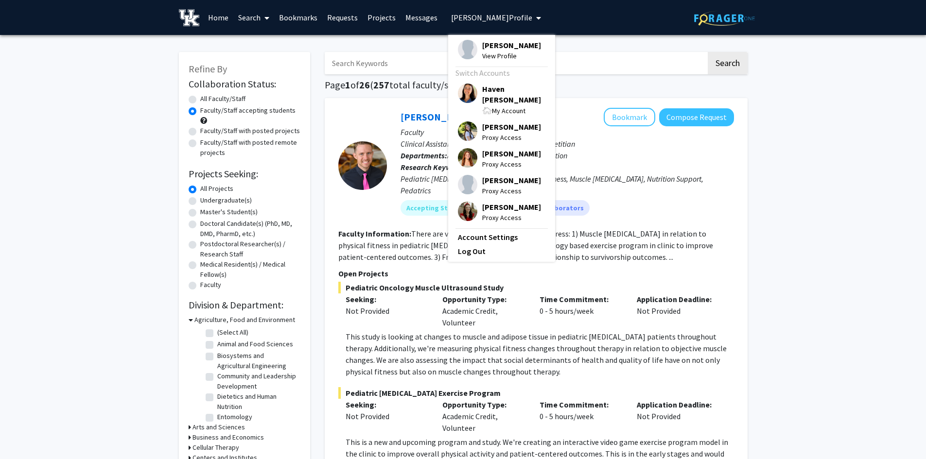
click at [492, 106] on span "My Account" at bounding box center [509, 110] width 34 height 9
